Goal: Obtain resource: Obtain resource

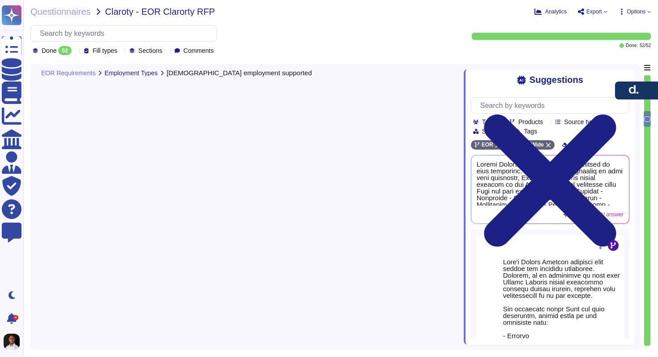
type textarea "Under Serbian Labor law, employees can work [DEMOGRAPHIC_DATA] or [DEMOGRAPHIC_…"
type textarea "Lore ip dolor sit a consectetu adipi. El seddoei te inci 221 utlaboree dol magn…"
type textarea "[PERSON_NAME] provides comprehensive immigration support for visa applications …"
type textarea "[PERSON_NAME] provides ongoing employee support through a dedicated Helpdesk To…"
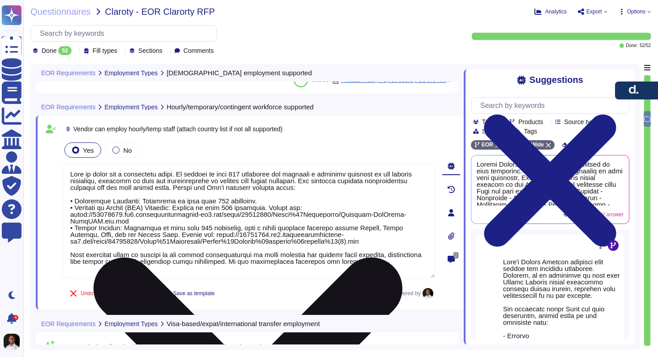
scroll to position [1, 0]
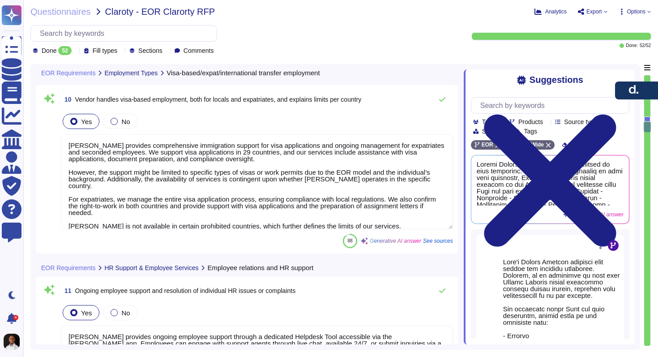
type textarea "[PERSON_NAME] provides a streamlined online onboarding process for new employee…"
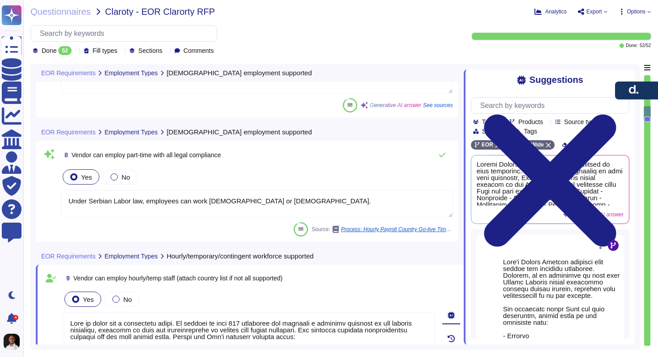
type textarea "Yes, under Spanish, Lithuanian, and Serbian legal provisions, an [DEMOGRAPHIC_D…"
type textarea "Under Serbian Labor law, employees can work [DEMOGRAPHIC_DATA] or [DEMOGRAPHIC_…"
type textarea "Lore ip dolor sit a consectetu adipi. El seddoei te inci 221 utlaboree dol magn…"
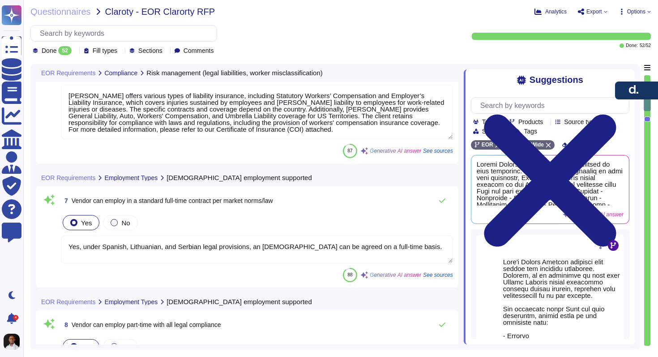
type textarea "[PERSON_NAME] manages employment-related functions, including the payment of sa…"
type textarea "Deel offers various types of liability insurance, including Statutory Workers’ …"
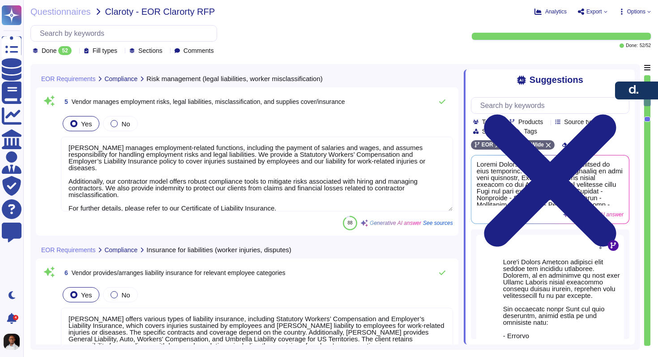
type textarea "Deel provides clear and accessible audit logs that track who performed or appro…"
type textarea "Under Serbian Labor law, employees can work full-time or part-time."
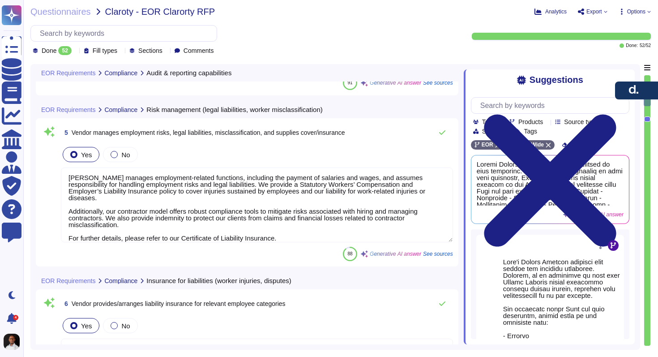
type textarea "Under Serbian Labor law, employees can work full-time or part-time."
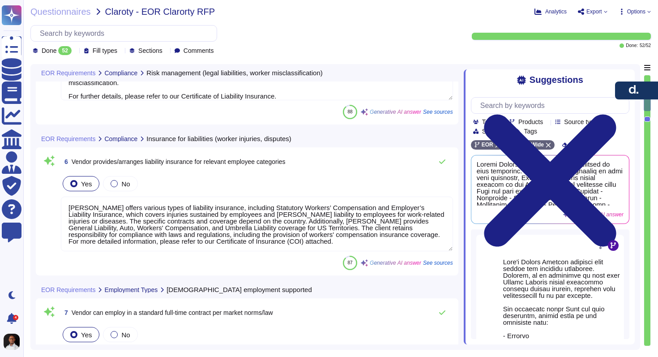
scroll to position [773, 0]
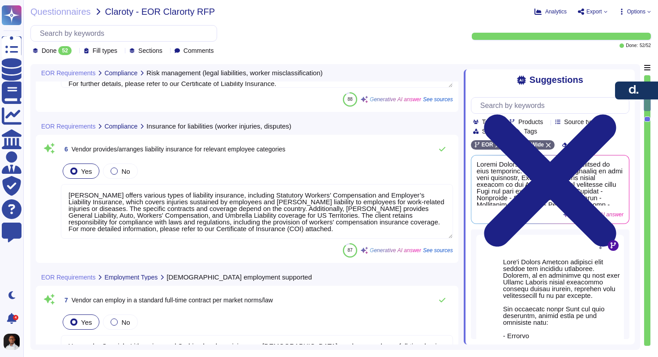
type textarea "Deel is built for a borderless world. We operate in over 150 countries and main…"
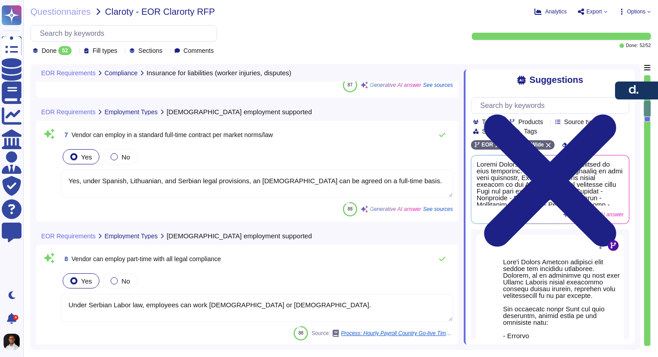
scroll to position [933, 0]
click at [295, 188] on textarea "Yes, under Spanish, Lithuanian, and Serbian legal provisions, an employment con…" at bounding box center [257, 184] width 392 height 28
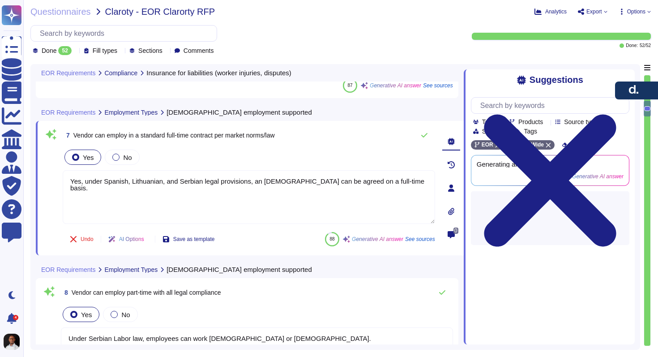
click at [243, 140] on span "7 Vendor can employ in a standard full-time contract per market norms/law" at bounding box center [169, 135] width 212 height 16
click at [243, 133] on span "Vendor can employ in a standard full-time contract per market norms/law" at bounding box center [173, 135] width 201 height 7
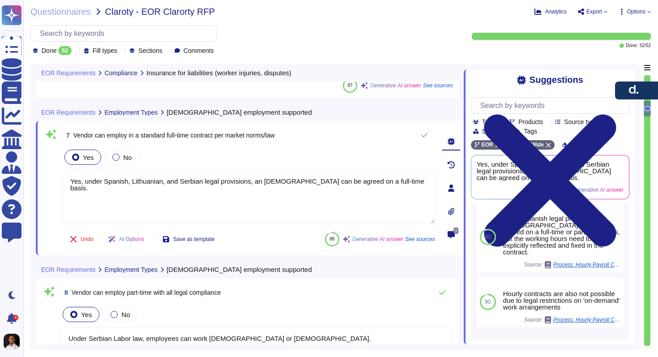
scroll to position [188, 0]
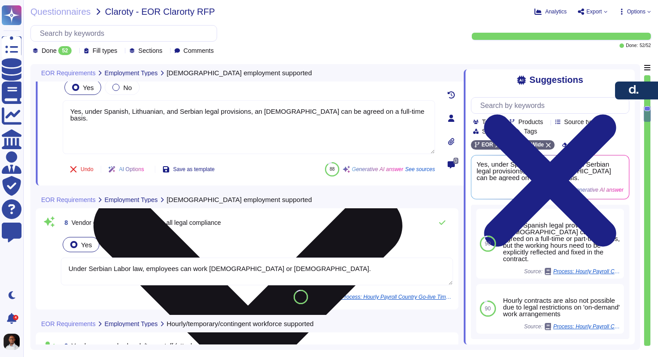
type textarea "Deel provides comprehensive immigration support for visa applications and ongoi…"
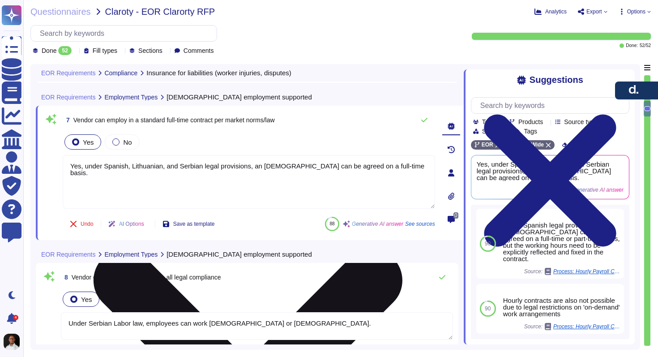
type textarea "Deel offers various types of liability insurance, including Statutory Workers’ …"
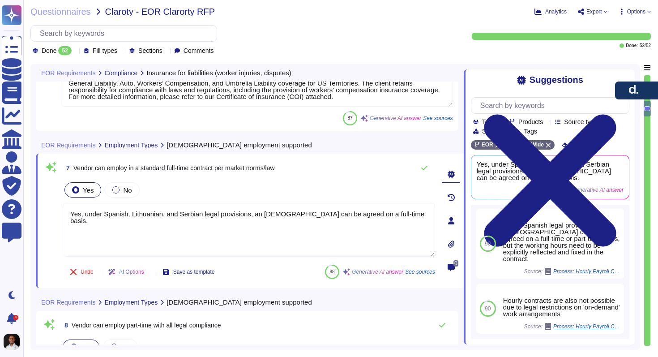
scroll to position [883, 0]
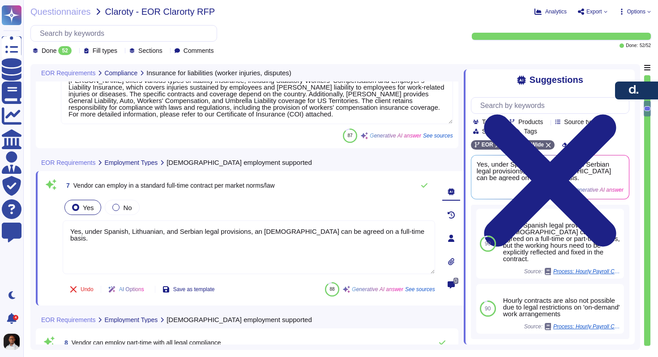
click at [591, 16] on div "Analytics Export Options" at bounding box center [543, 11] width 214 height 9
click at [592, 12] on span "Export" at bounding box center [594, 11] width 16 height 5
click at [610, 54] on p "Download" at bounding box center [626, 65] width 32 height 22
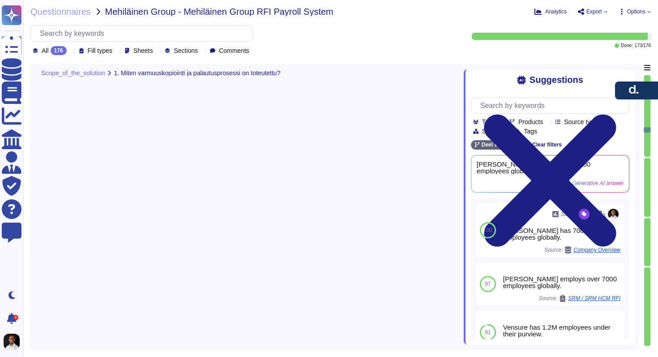
type textarea "Deel supports different overtime rates based on the time of day and the day of …"
type textarea "Deel’s platform is equipped to manage complex scheduling and pay scenarios, inc…"
type textarea "The Deel platform automatically calculates retroactive salary changes based on …"
type textarea "Deel supports retroactive tax and benefit adjustments in the Netherlands, inclu…"
type textarea "To identify and correct payroll errors in previous periods, we utilize a system…"
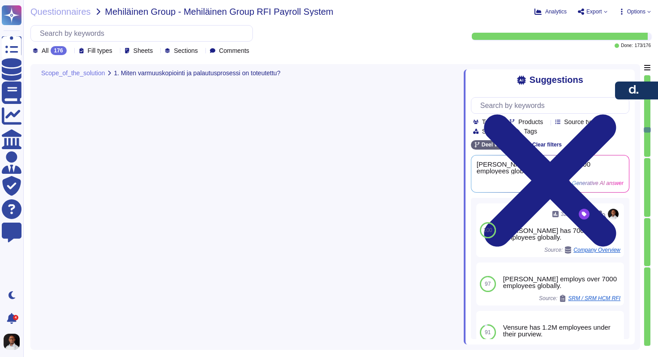
type textarea "Deel's platform automatically calculates final pay for terminated employees, wh…"
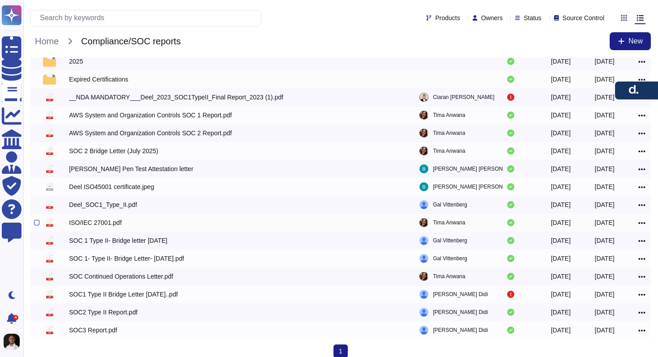
scroll to position [34, 0]
